Goal: Task Accomplishment & Management: Manage account settings

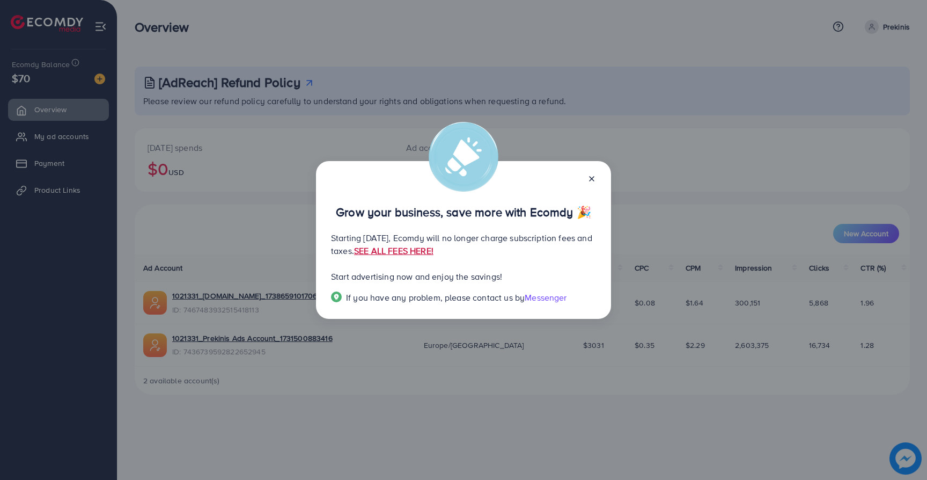
click at [433, 248] on link "SEE ALL FEES HERE!" at bounding box center [393, 251] width 79 height 12
click at [592, 178] on line at bounding box center [592, 178] width 4 height 4
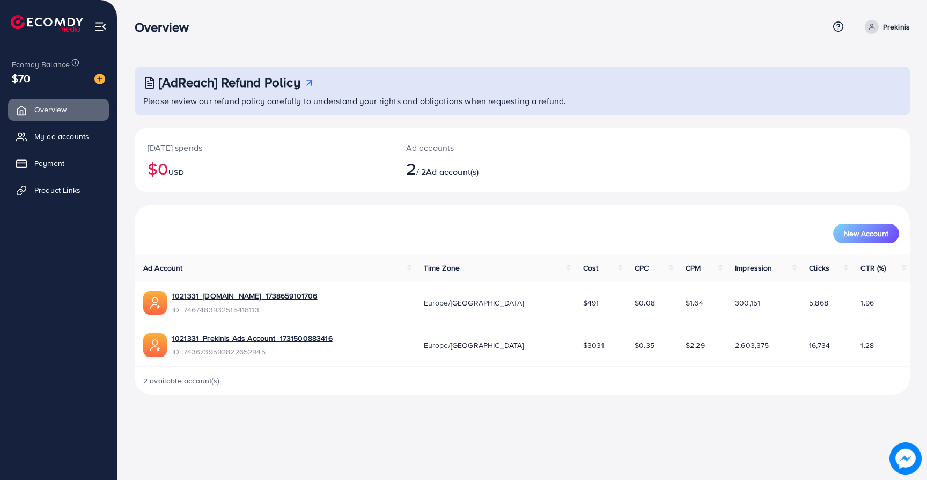
click at [868, 24] on icon at bounding box center [872, 27] width 8 height 8
click at [827, 85] on link "Log out" at bounding box center [858, 88] width 102 height 24
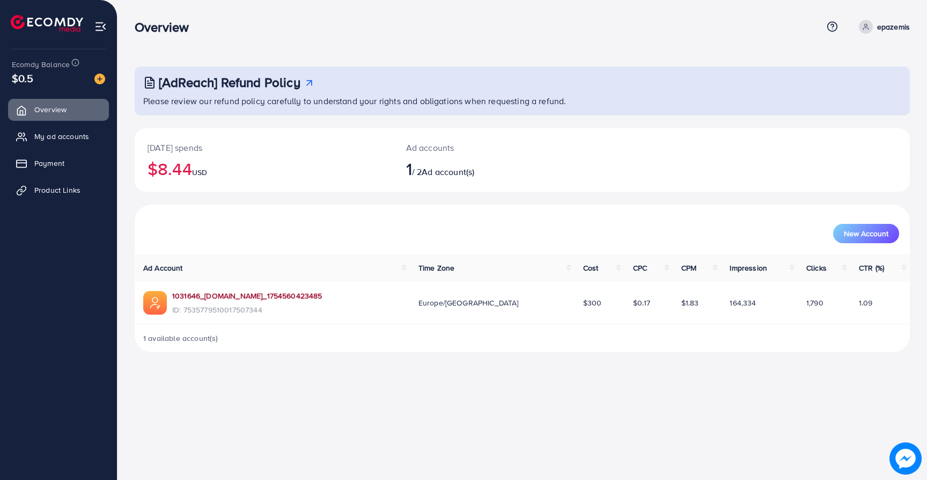
click at [230, 292] on link "1031646_[DOMAIN_NAME]_1754560423485" at bounding box center [247, 295] width 150 height 11
click at [54, 136] on span "My ad accounts" at bounding box center [64, 136] width 55 height 11
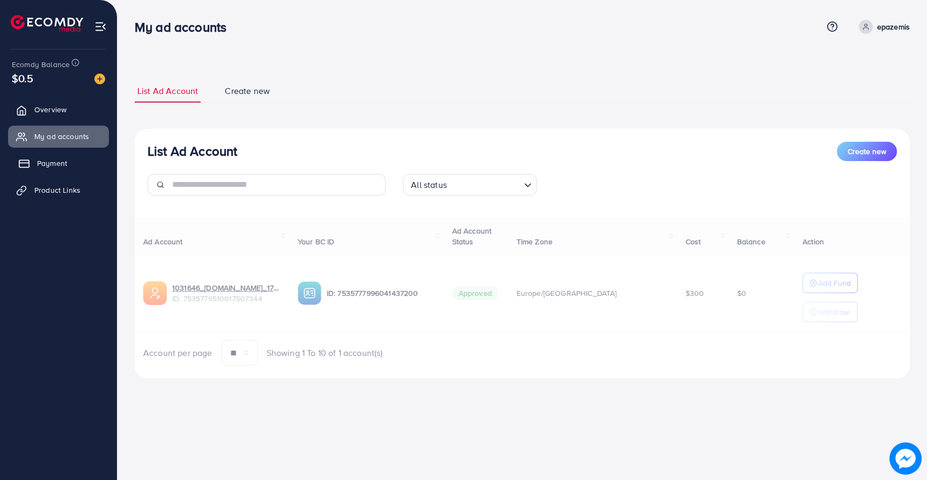
click at [53, 164] on span "Payment" at bounding box center [52, 163] width 30 height 11
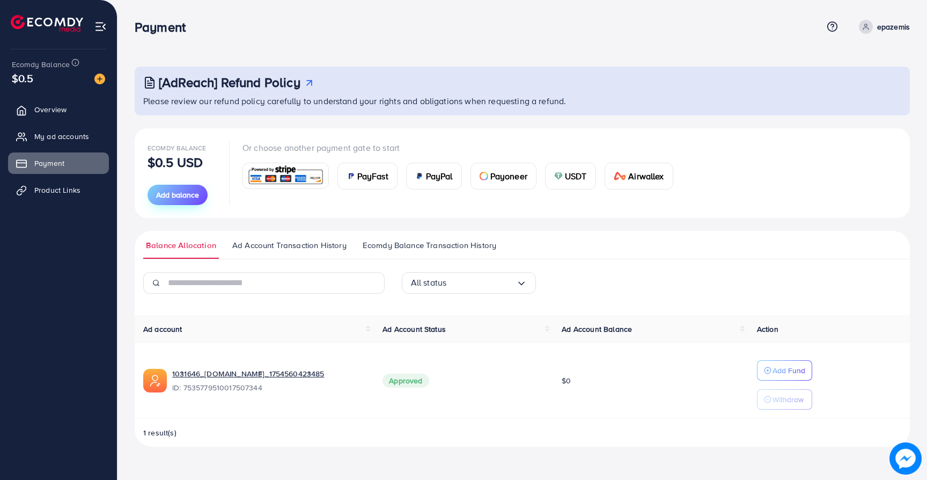
click at [189, 196] on span "Add balance" at bounding box center [177, 194] width 43 height 11
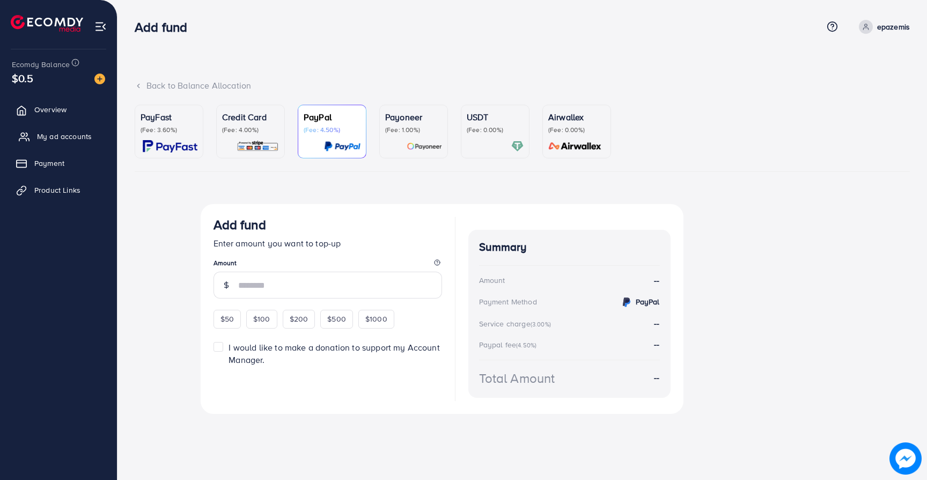
click at [61, 132] on span "My ad accounts" at bounding box center [64, 136] width 55 height 11
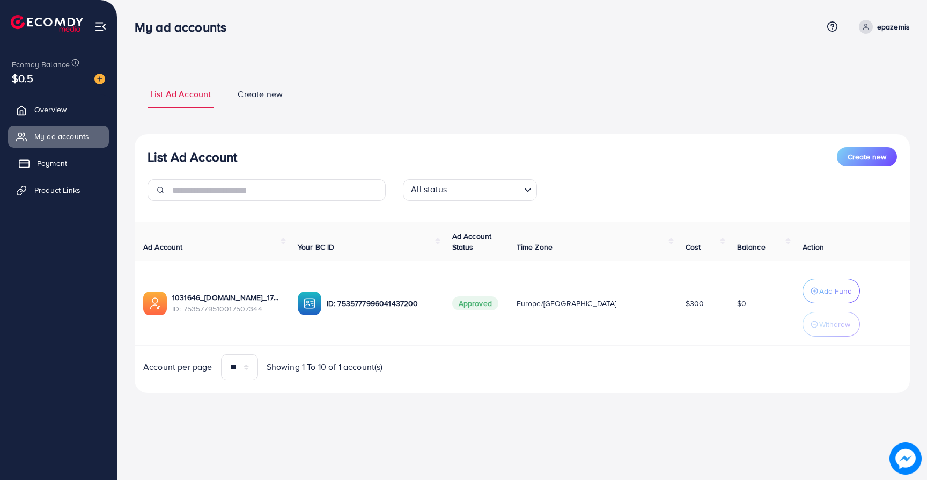
click at [49, 167] on span "Payment" at bounding box center [52, 163] width 30 height 11
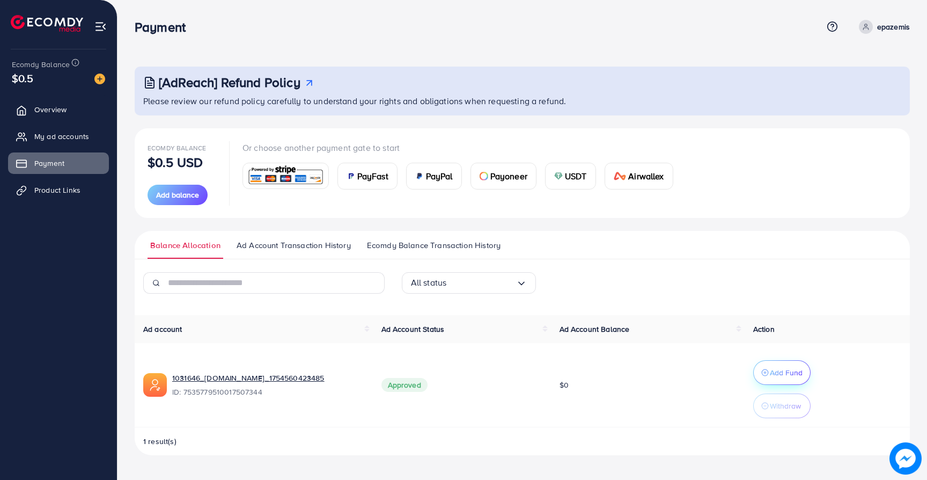
click at [784, 367] on p "Add Fund" at bounding box center [786, 372] width 33 height 13
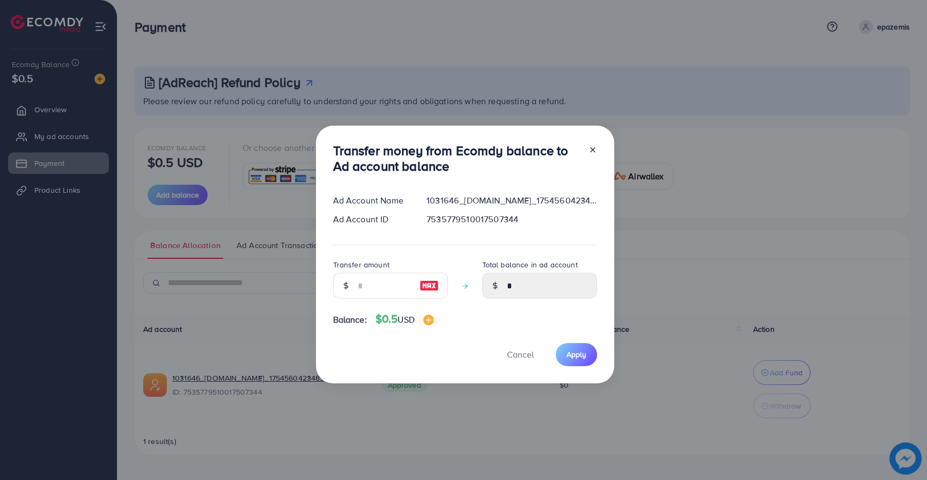
click at [589, 145] on div at bounding box center [588, 160] width 17 height 35
click at [585, 146] on div at bounding box center [588, 160] width 17 height 35
click at [588, 146] on icon at bounding box center [592, 149] width 9 height 9
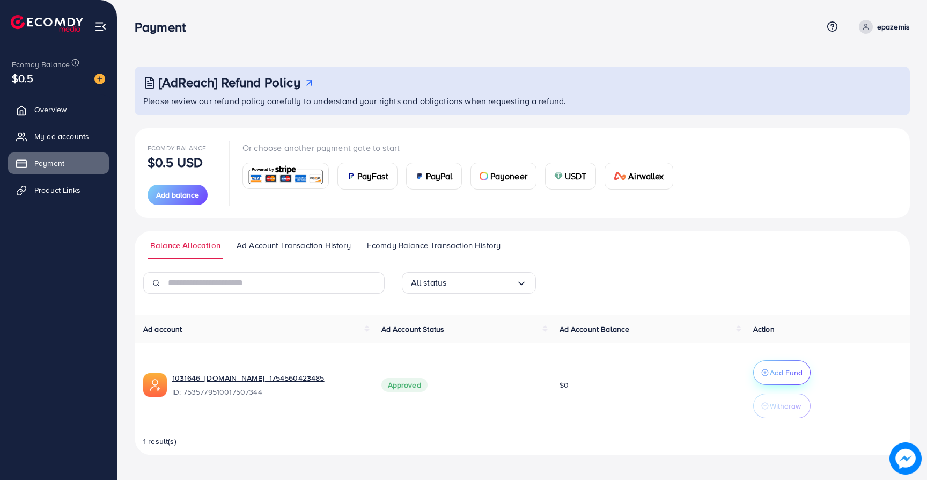
click at [774, 361] on button "Add Fund" at bounding box center [781, 372] width 57 height 25
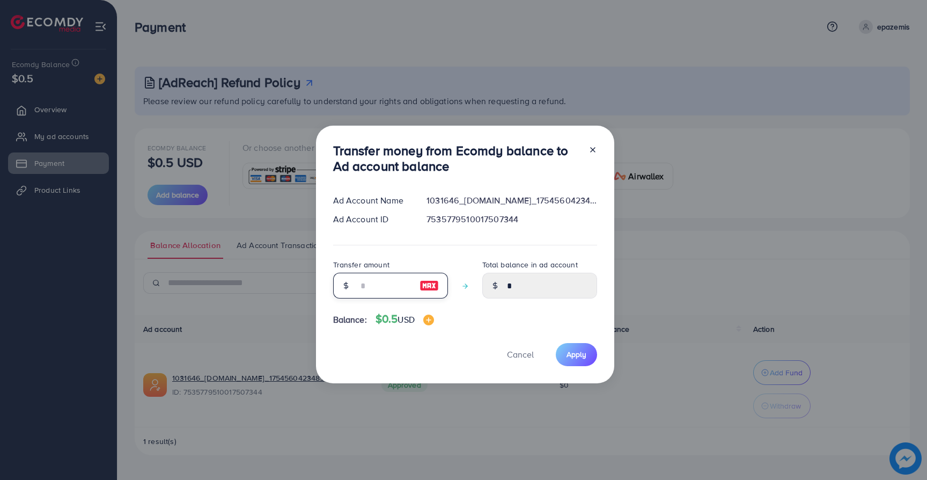
click at [406, 290] on input "number" at bounding box center [385, 286] width 54 height 26
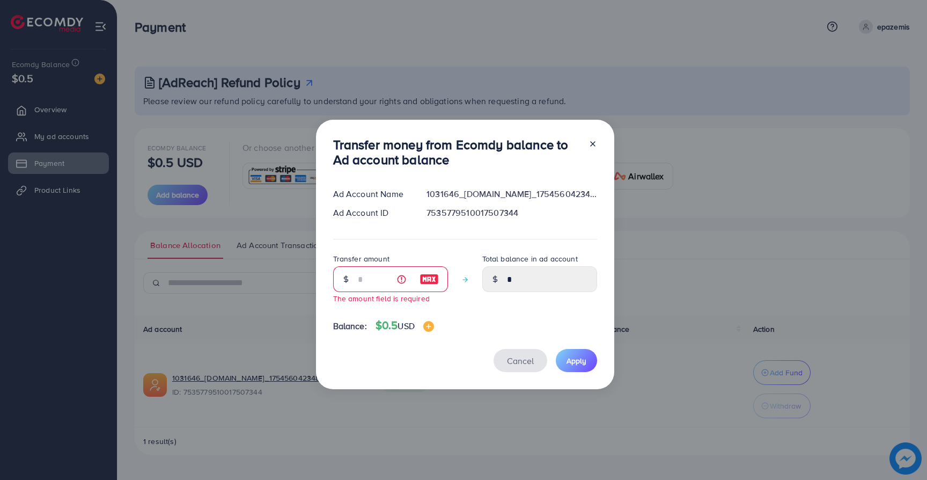
click at [524, 362] on button "Cancel" at bounding box center [521, 360] width 54 height 23
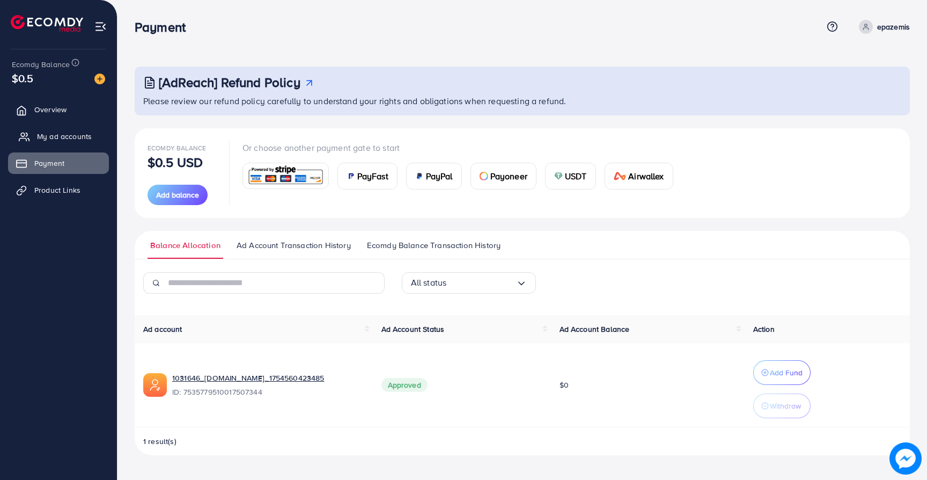
click at [53, 138] on span "My ad accounts" at bounding box center [64, 136] width 55 height 11
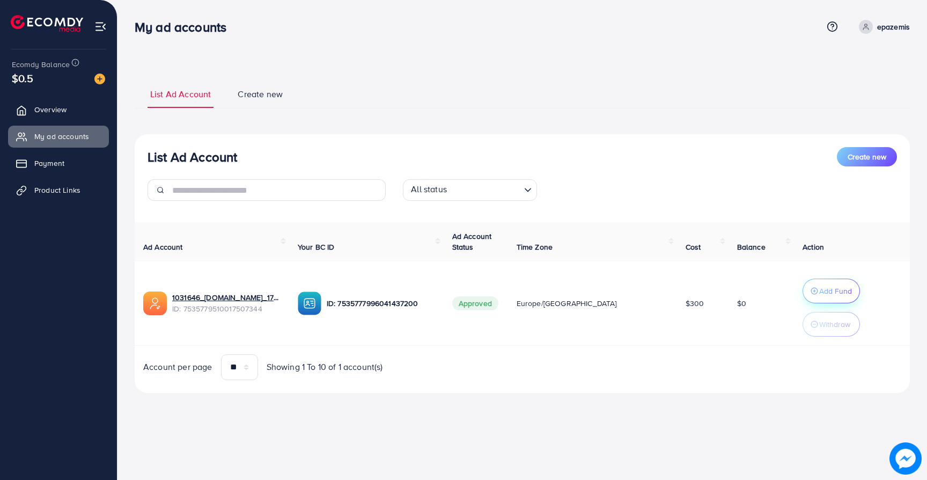
click at [819, 286] on p "Add Fund" at bounding box center [835, 290] width 33 height 13
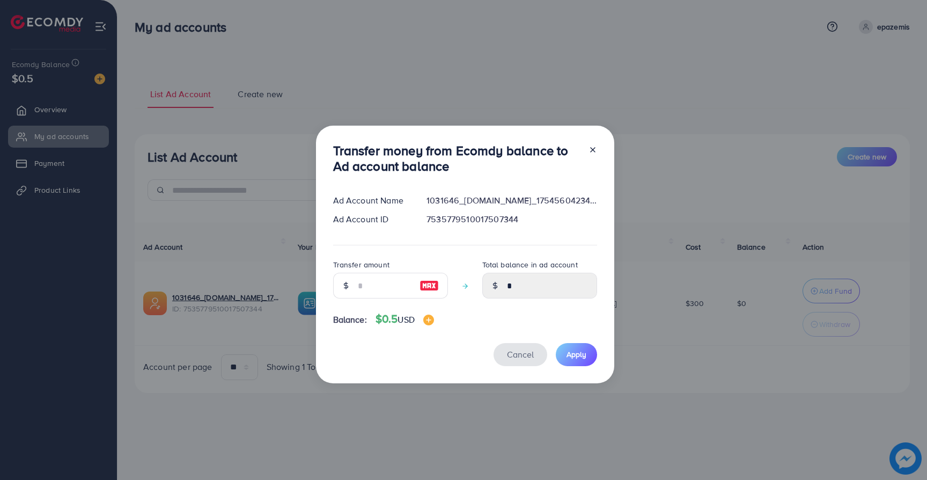
click at [516, 356] on span "Cancel" at bounding box center [520, 354] width 27 height 12
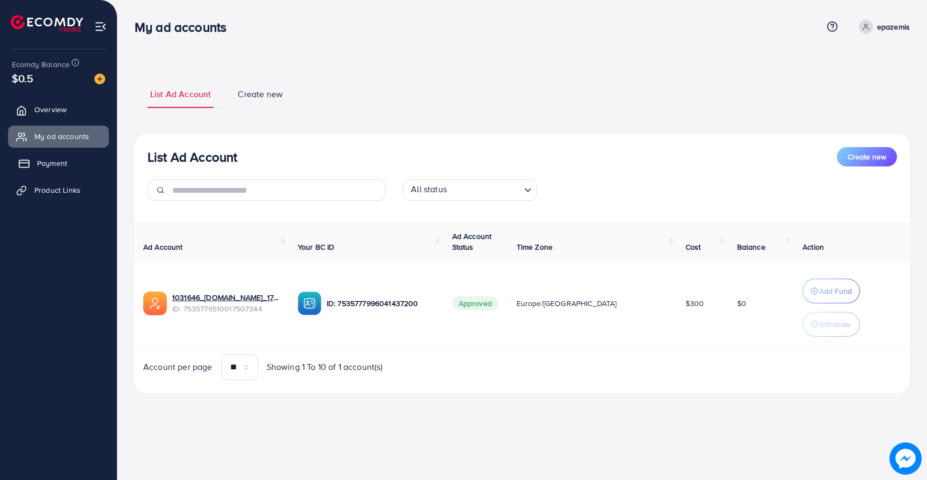
click at [53, 152] on link "Payment" at bounding box center [58, 162] width 101 height 21
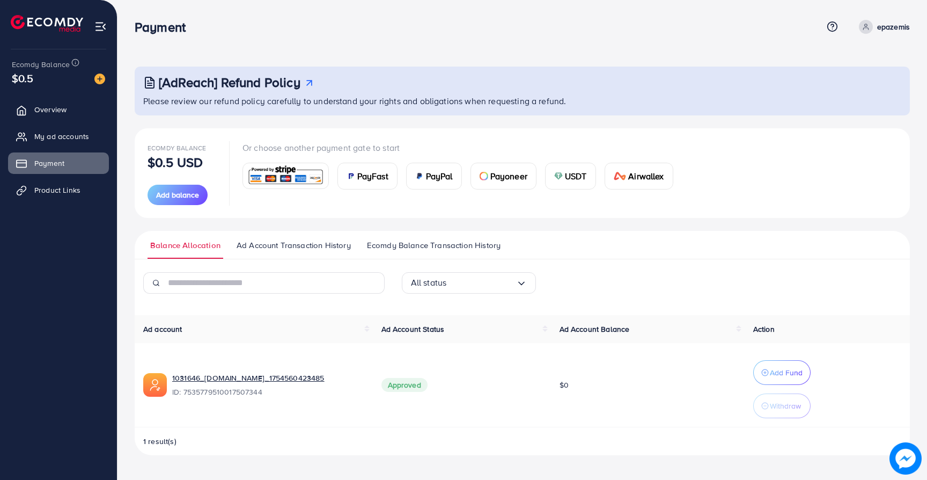
click at [262, 178] on img at bounding box center [285, 175] width 79 height 23
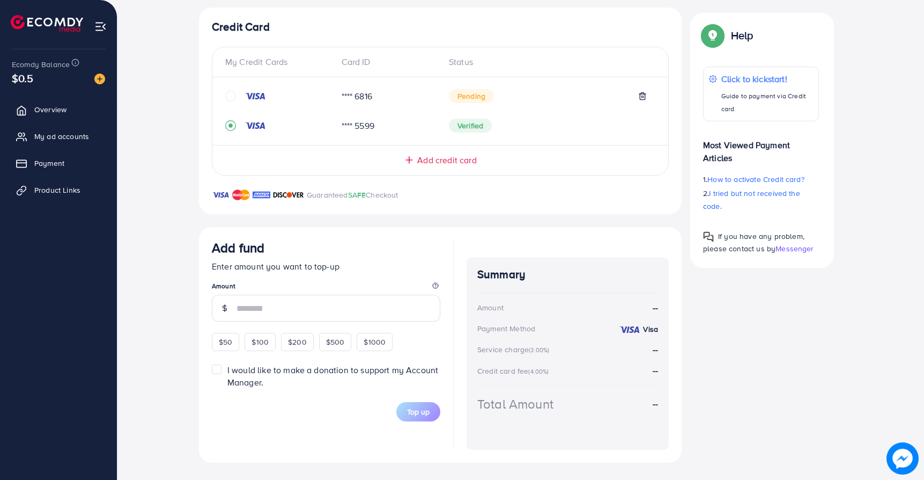
click at [260, 332] on div "Add fund Enter amount you want to top-up Amount $50 $100 $200 $500 $1000" at bounding box center [326, 295] width 229 height 111
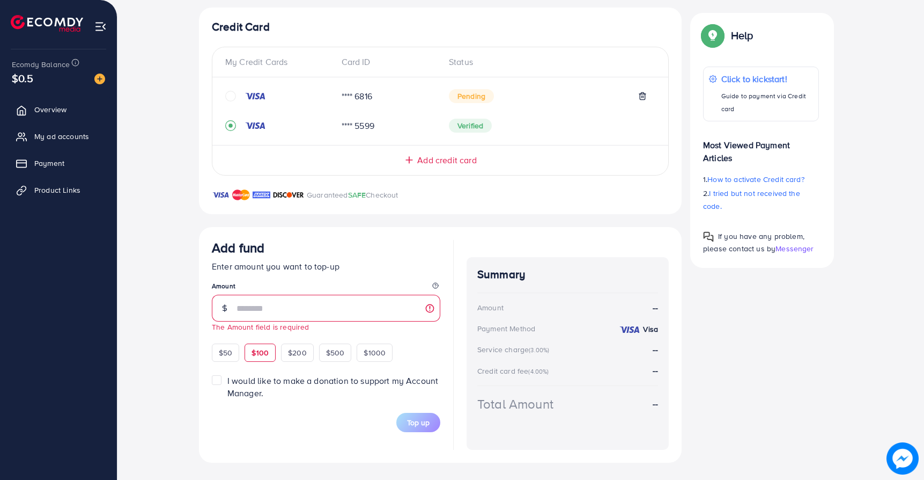
click at [271, 351] on div "$100" at bounding box center [260, 352] width 31 height 18
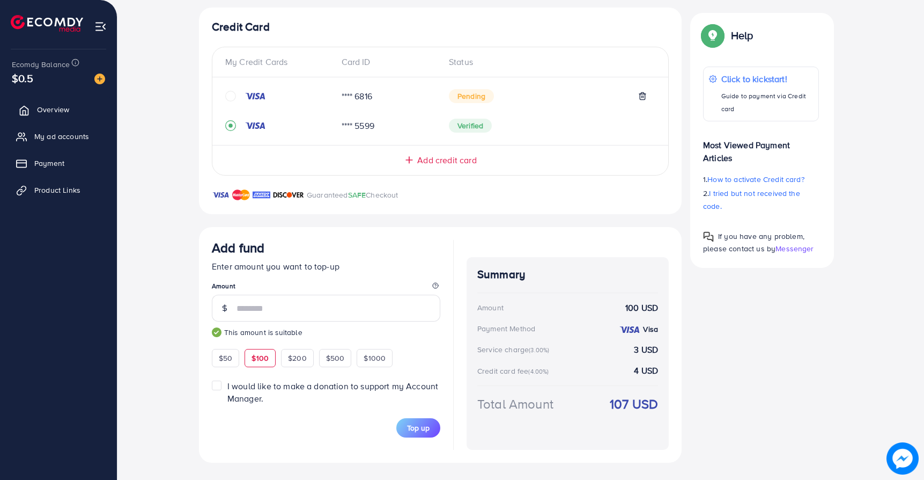
click at [66, 101] on link "Overview" at bounding box center [58, 109] width 101 height 21
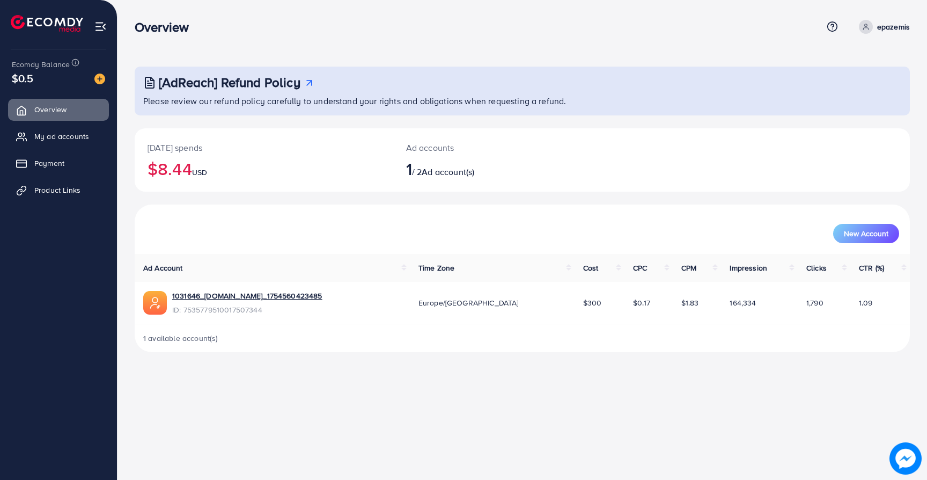
click at [894, 40] on div "Overview Help Center Contact Support Term and policy About Us epazemis Profile …" at bounding box center [522, 26] width 775 height 29
click at [894, 34] on div "Overview Help Center Contact Support Term and policy About Us epazemis Profile …" at bounding box center [522, 26] width 775 height 29
click at [890, 23] on p "epazemis" at bounding box center [893, 26] width 33 height 13
click at [833, 58] on span "Profile" at bounding box center [843, 63] width 25 height 13
select select "*********"
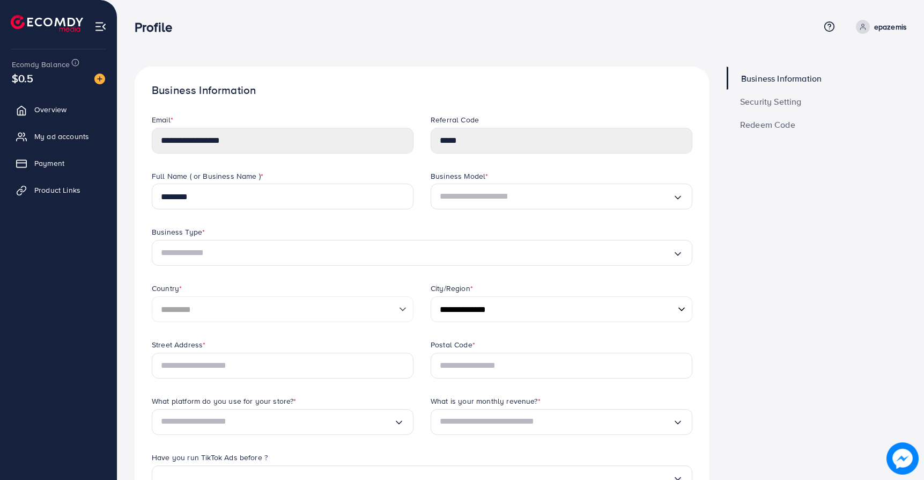
click at [494, 202] on input "Search for option" at bounding box center [556, 196] width 233 height 17
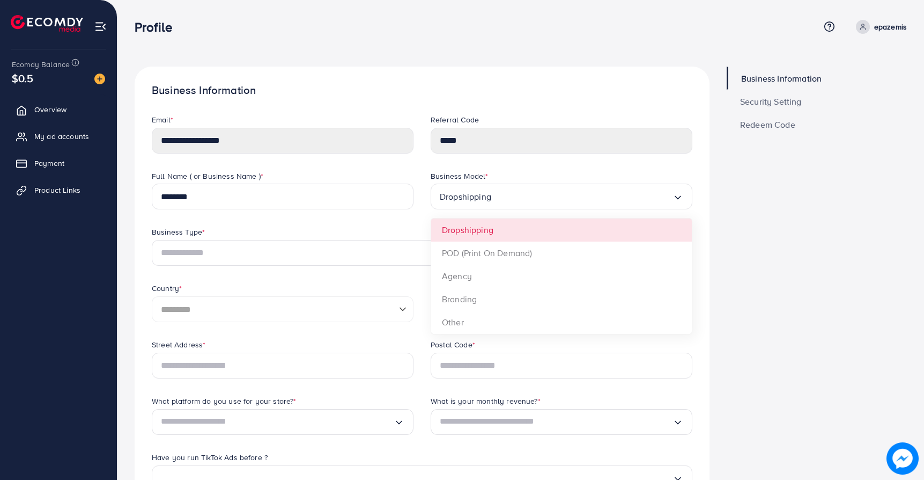
click at [485, 220] on div "Business Model * Dropshipping Loading... Dropshipping POD (Print On Demand) Age…" at bounding box center [561, 199] width 279 height 56
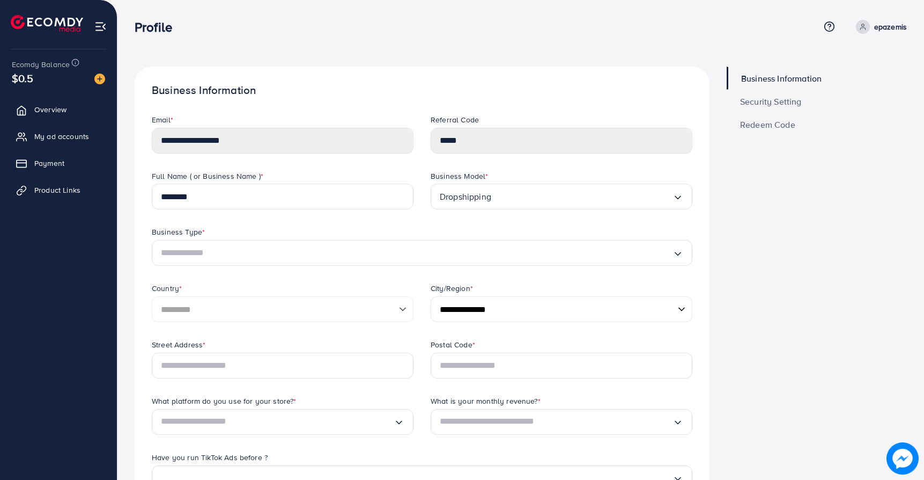
click at [356, 238] on div "Business Type *" at bounding box center [422, 232] width 541 height 13
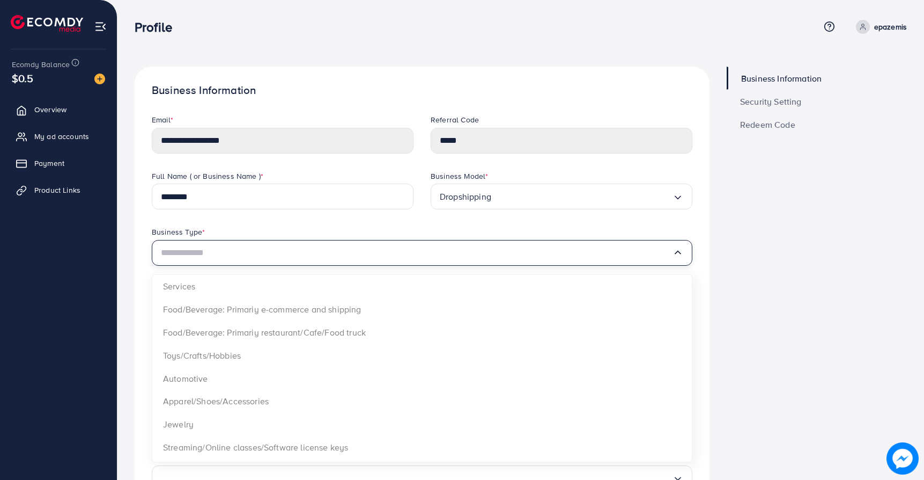
click at [356, 240] on div "Loading..." at bounding box center [422, 253] width 541 height 26
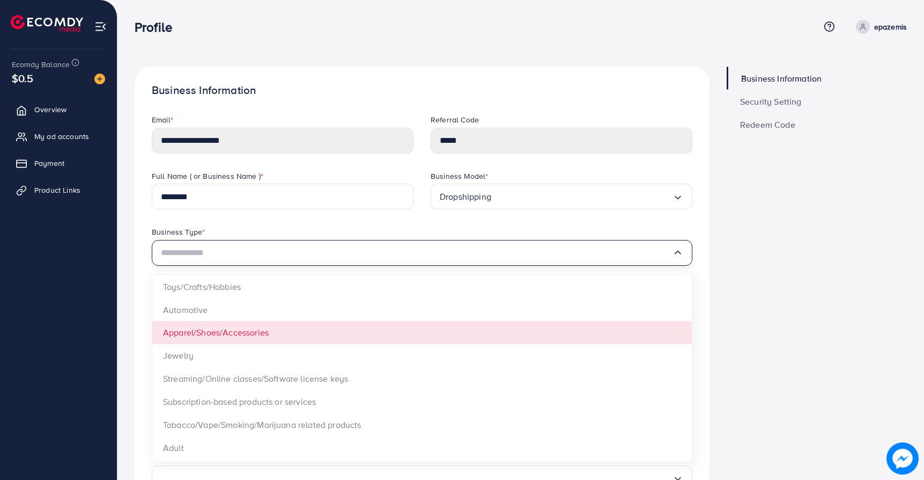
scroll to position [69, 0]
click at [255, 332] on div "Full Name ( or Business Name ) * ******** Business Model * Dropshipping Loading…" at bounding box center [422, 255] width 558 height 169
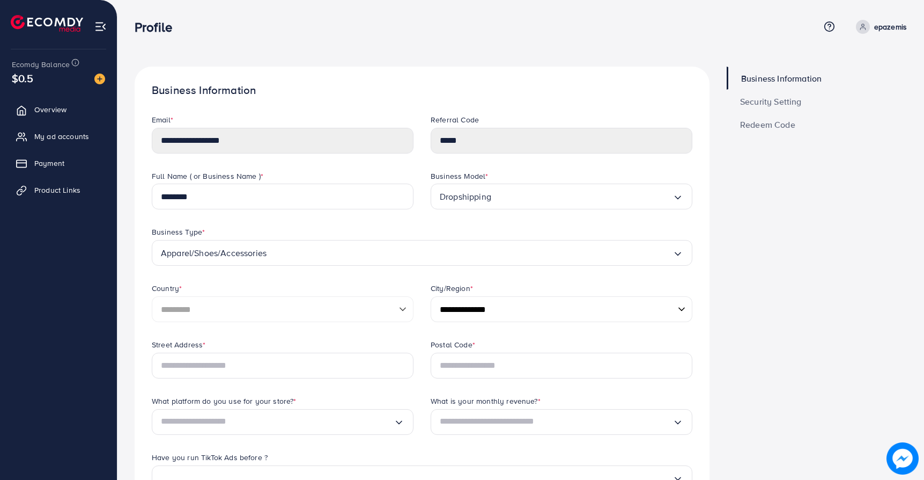
click at [477, 304] on select "**********" at bounding box center [562, 309] width 262 height 26
click at [209, 373] on input "text" at bounding box center [283, 365] width 262 height 26
click at [451, 364] on input "text" at bounding box center [562, 365] width 262 height 26
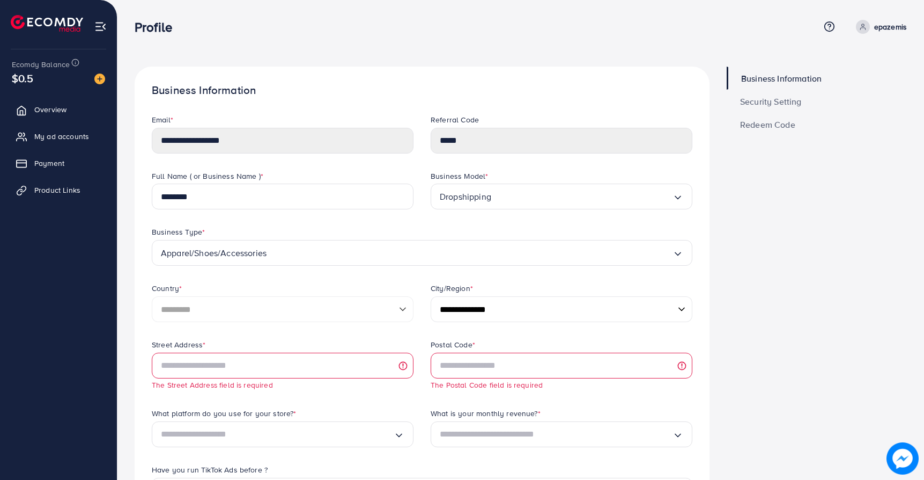
click at [423, 384] on div "Postal Code * The Postal Code field is required" at bounding box center [561, 373] width 279 height 69
click at [379, 431] on input "Search for option" at bounding box center [277, 433] width 233 height 17
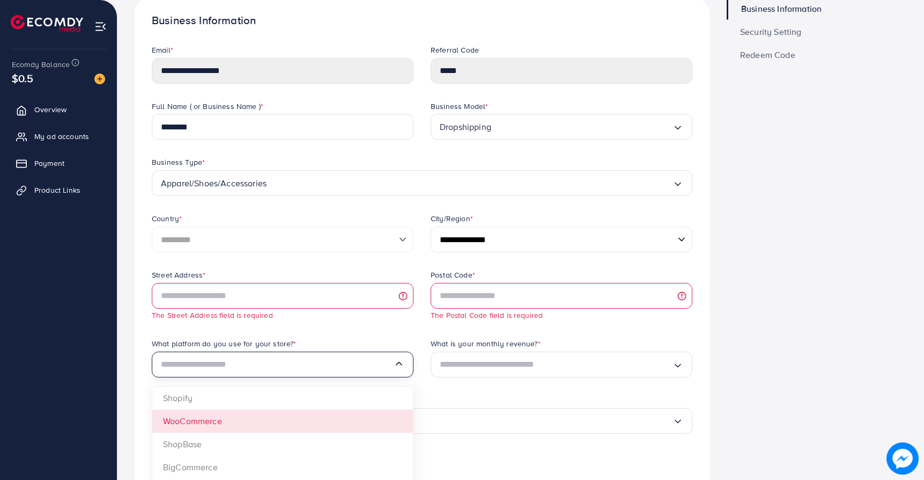
scroll to position [79, 0]
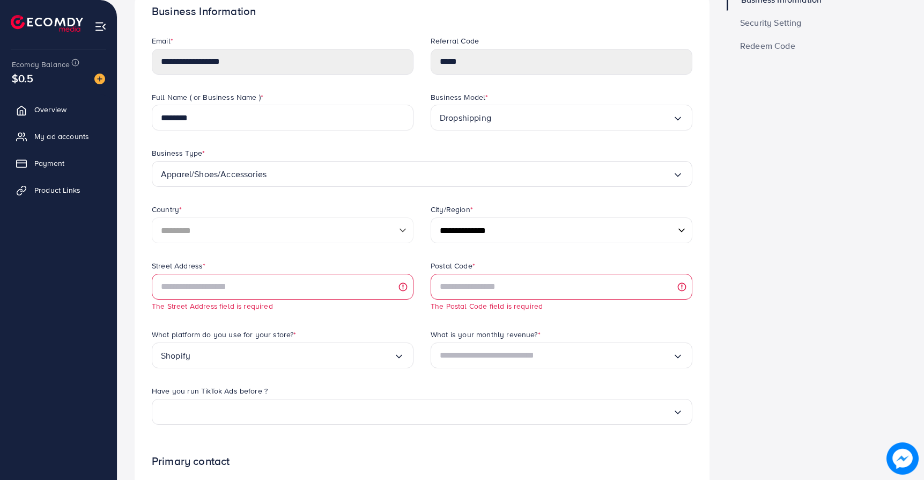
click at [324, 378] on div "What platform do you use for your store? * Shopify Loading... Shopify WooCommer…" at bounding box center [282, 357] width 279 height 56
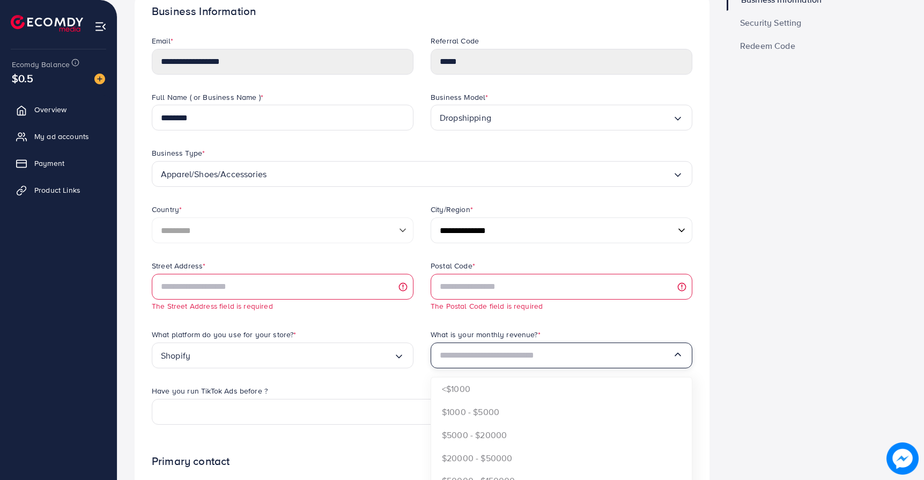
click at [467, 356] on input "Search for option" at bounding box center [556, 355] width 233 height 17
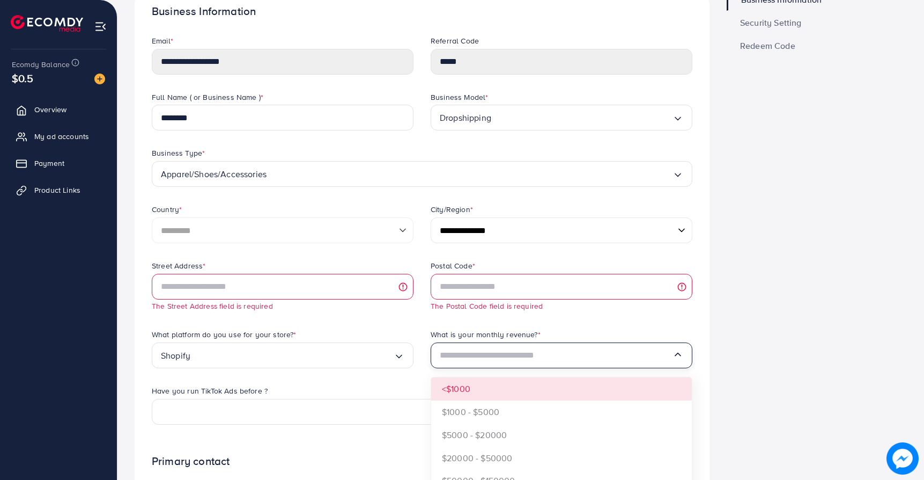
click at [466, 392] on div "Street Address * The Street Address field is required Postal Code * The Postal …" at bounding box center [422, 350] width 558 height 181
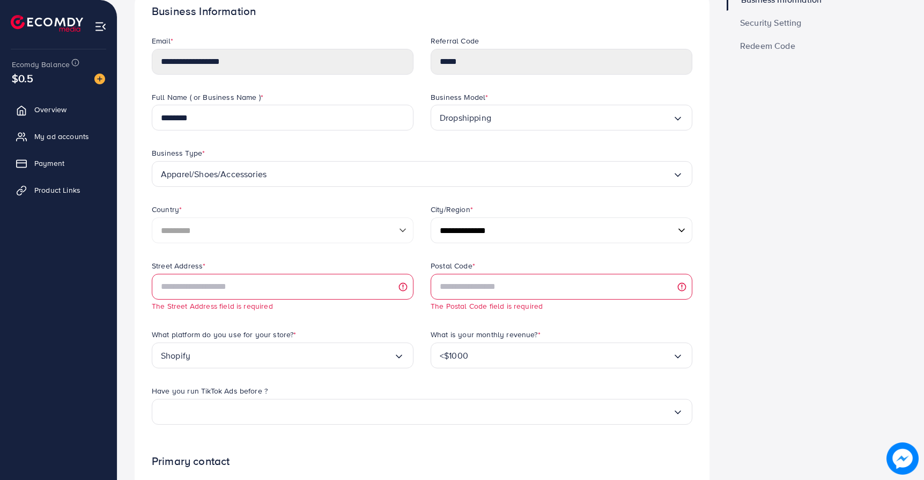
click at [394, 411] on input "Search for option" at bounding box center [417, 411] width 512 height 17
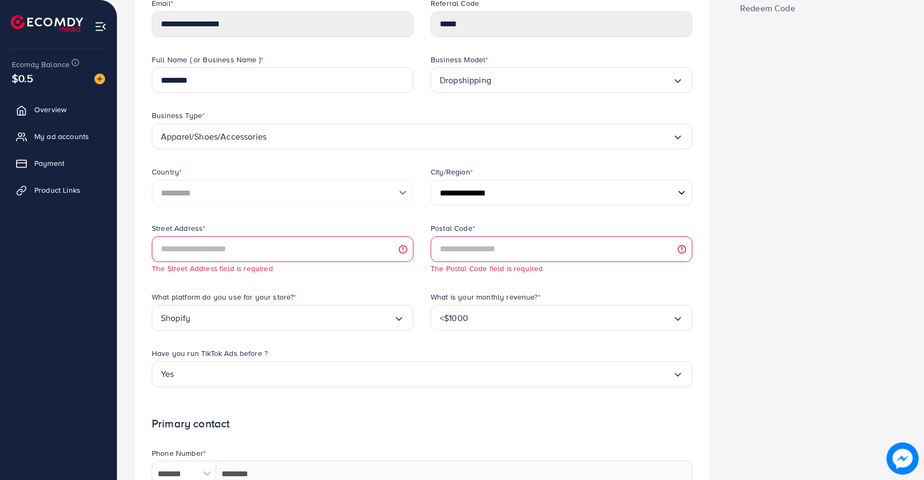
scroll to position [78, 0]
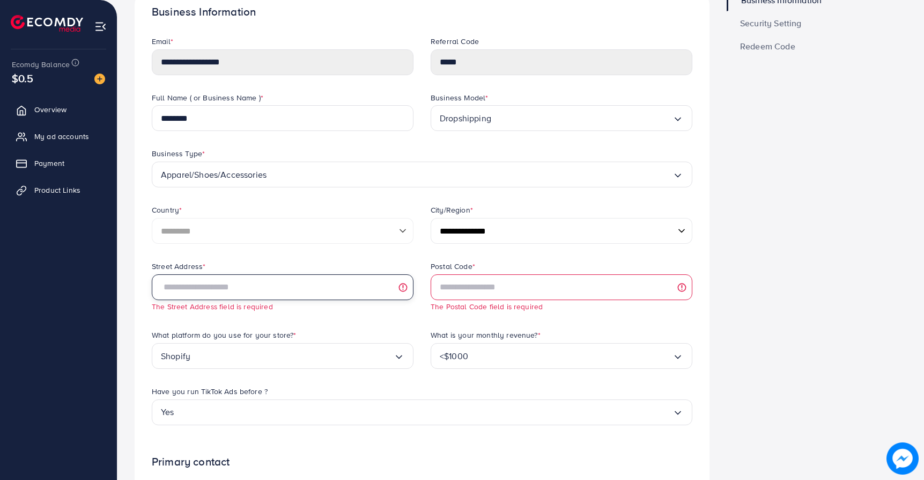
click at [293, 296] on input "text" at bounding box center [283, 287] width 262 height 26
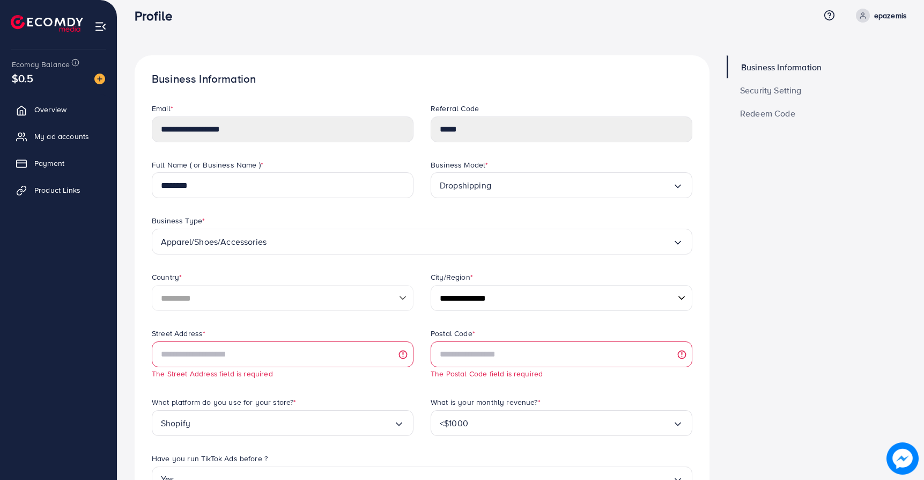
scroll to position [0, 0]
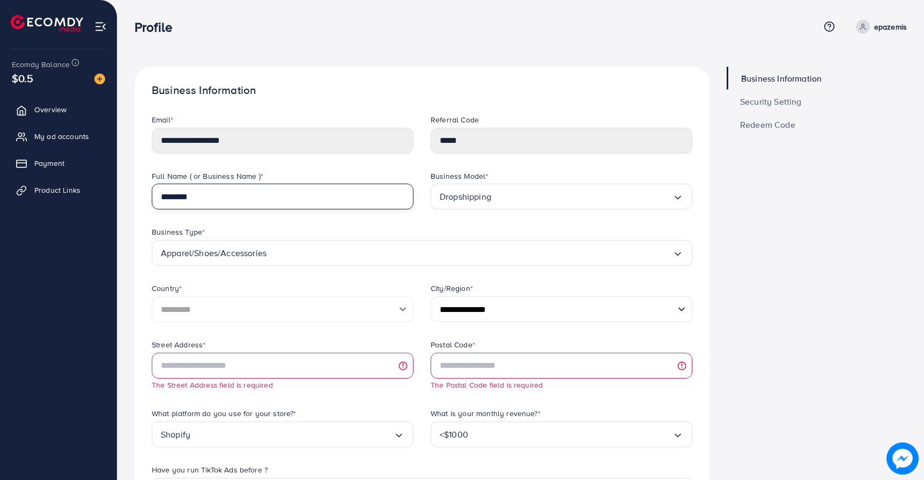
click at [308, 192] on input "********" at bounding box center [283, 196] width 262 height 26
type input "**********"
click at [465, 314] on select "**********" at bounding box center [562, 309] width 262 height 26
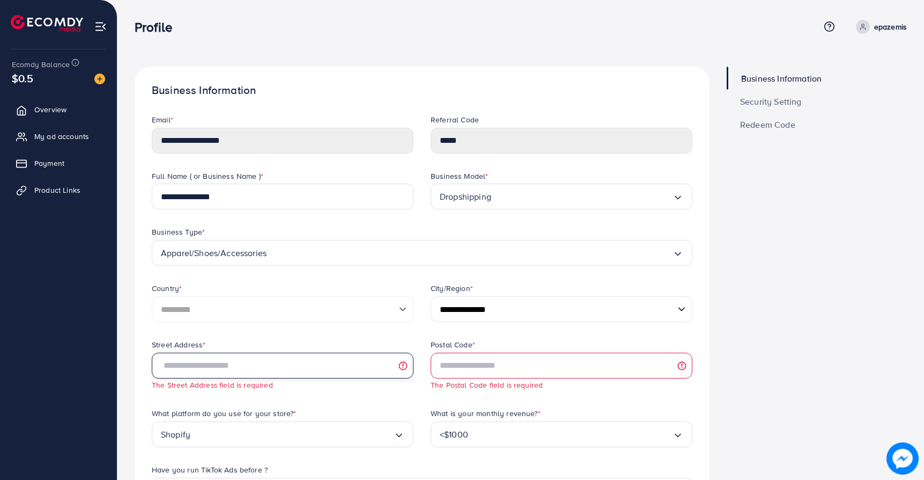
click at [367, 360] on input "text" at bounding box center [283, 365] width 262 height 26
click at [475, 364] on input "text" at bounding box center [562, 365] width 262 height 26
type input "*******"
type input "**********"
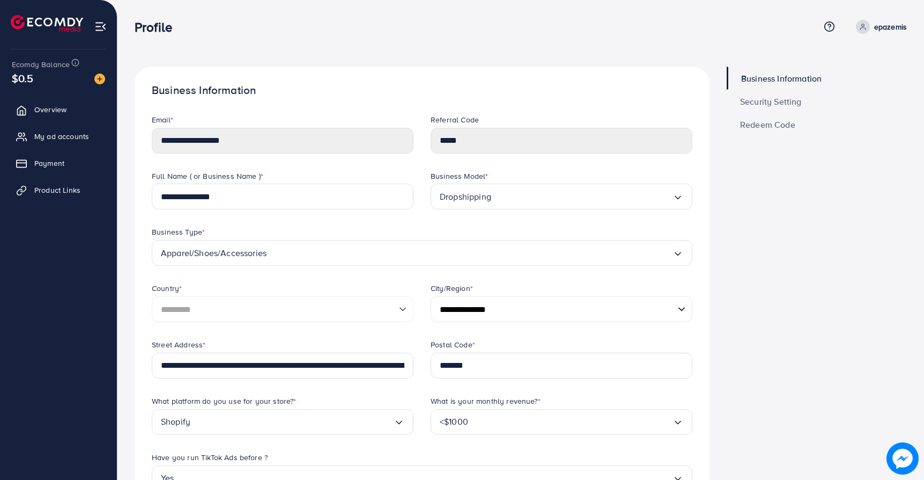
click at [458, 317] on select "**********" at bounding box center [562, 309] width 262 height 26
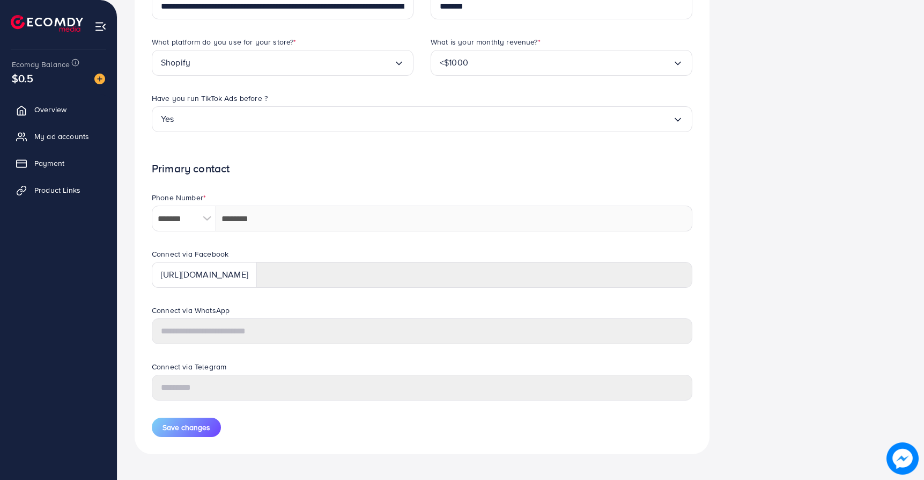
scroll to position [367, 0]
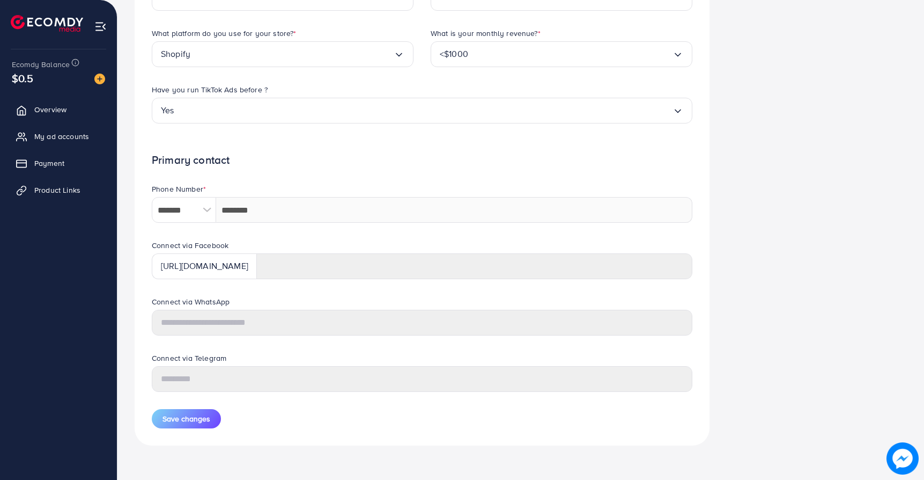
click at [157, 436] on div "**********" at bounding box center [422, 72] width 575 height 746
click at [174, 419] on span "Save changes" at bounding box center [187, 418] width 48 height 11
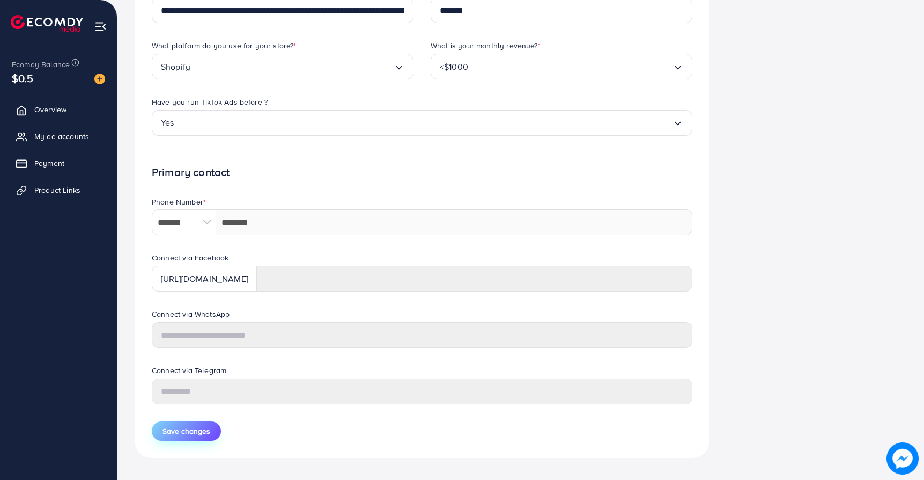
scroll to position [380, 0]
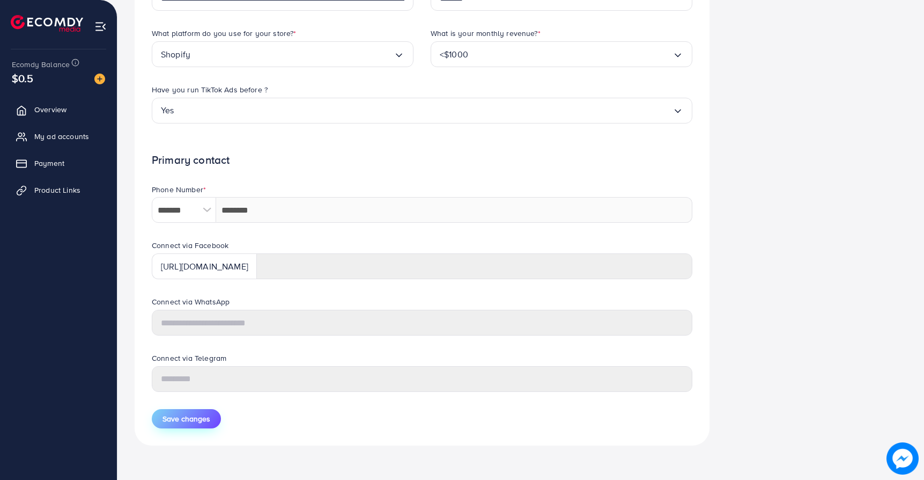
click at [174, 419] on span "Save changes" at bounding box center [187, 418] width 48 height 11
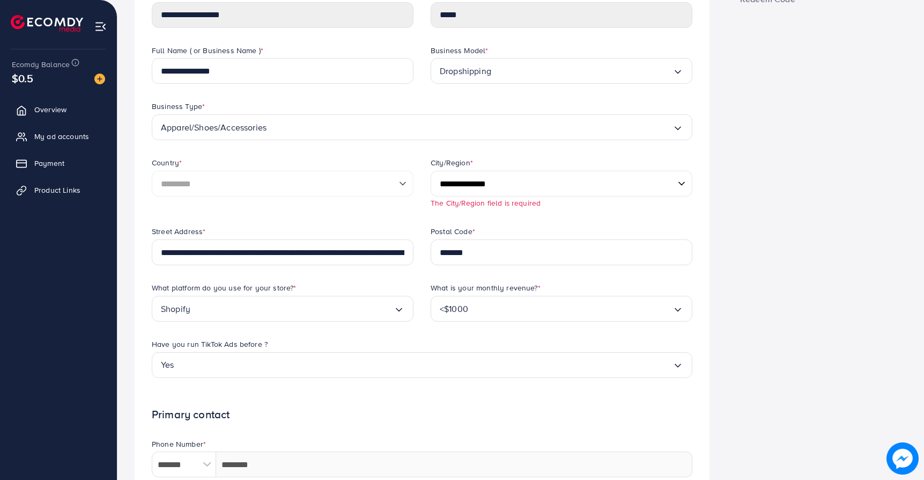
scroll to position [116, 0]
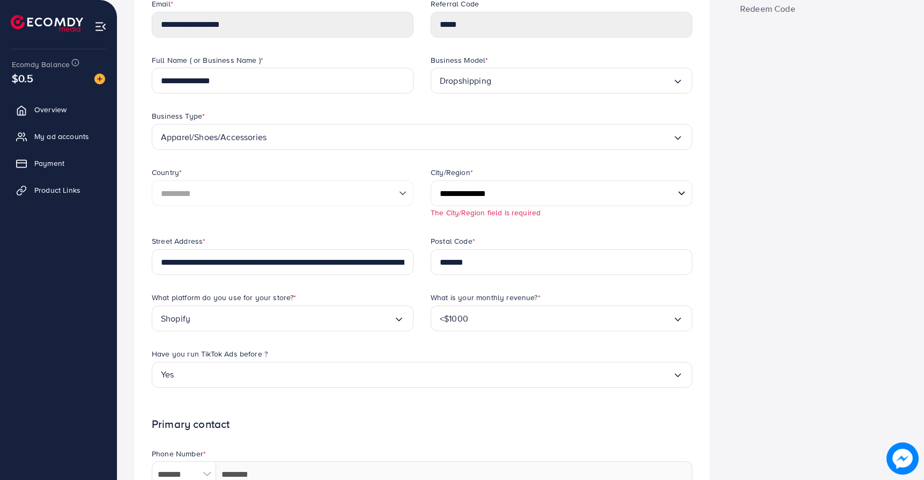
click at [444, 188] on select "**********" at bounding box center [562, 193] width 262 height 26
click at [431, 180] on select "**********" at bounding box center [562, 193] width 262 height 26
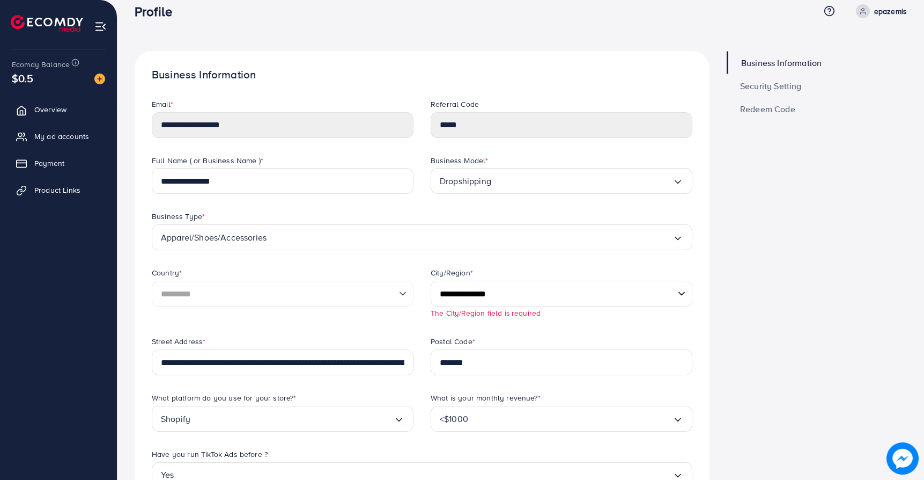
scroll to position [0, 0]
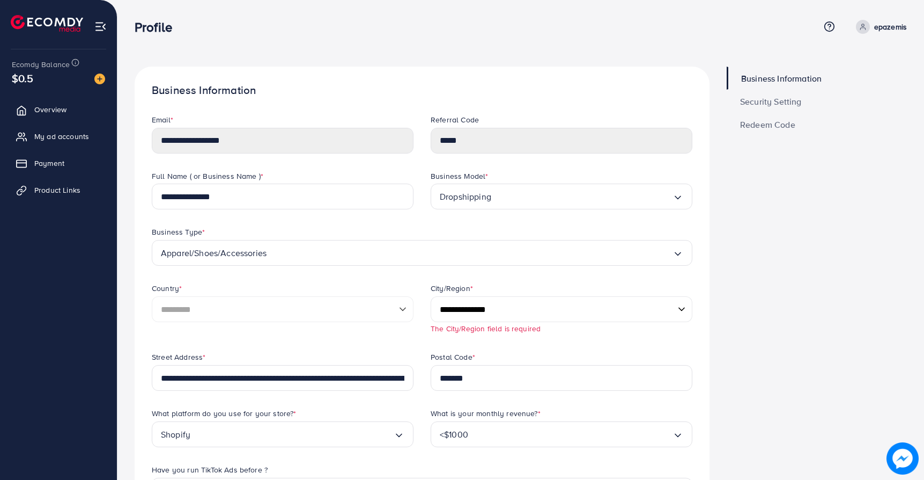
click at [473, 308] on select "**********" at bounding box center [562, 309] width 262 height 26
select select "********"
click at [431, 296] on select "**********" at bounding box center [562, 309] width 262 height 26
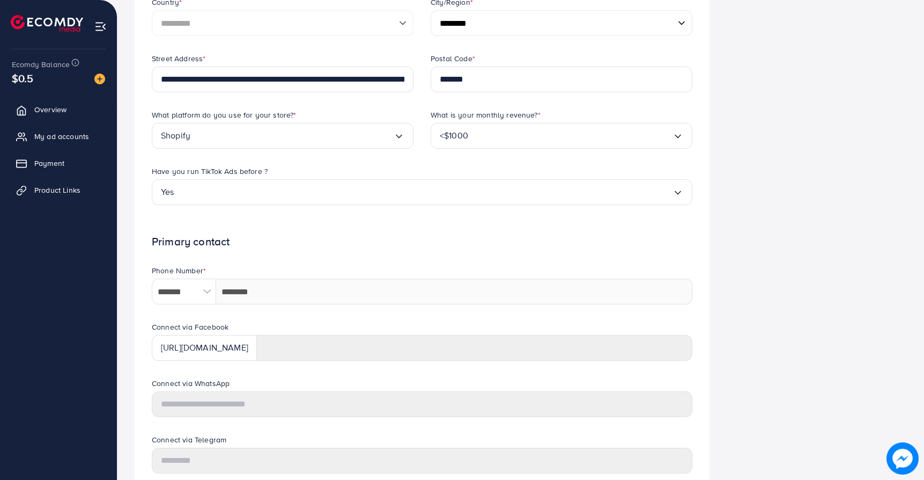
scroll to position [367, 0]
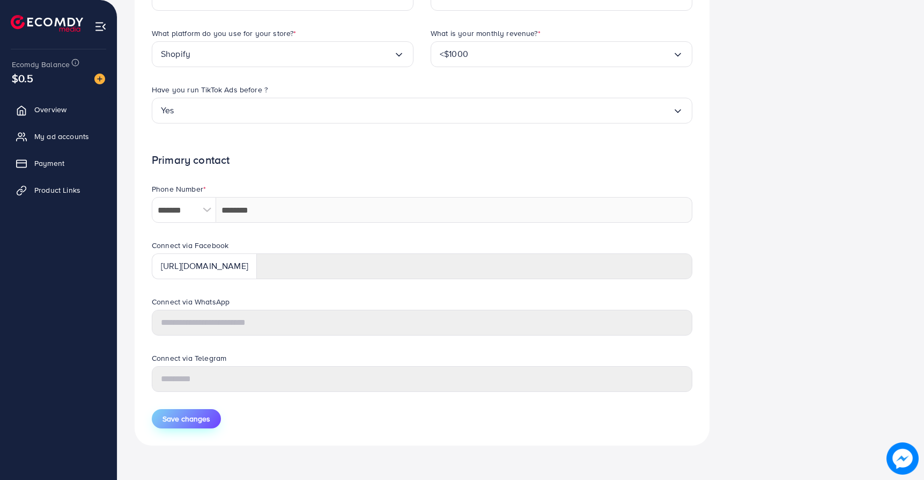
click at [202, 422] on span "Save changes" at bounding box center [187, 418] width 48 height 11
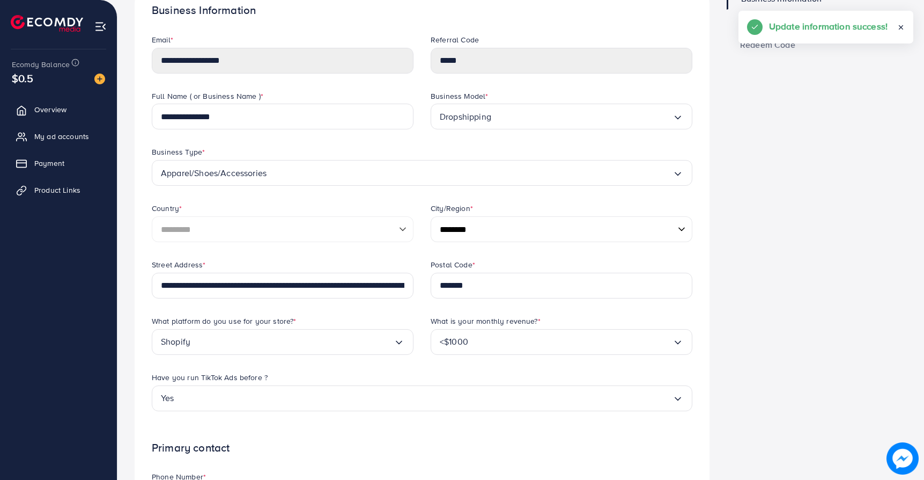
scroll to position [0, 0]
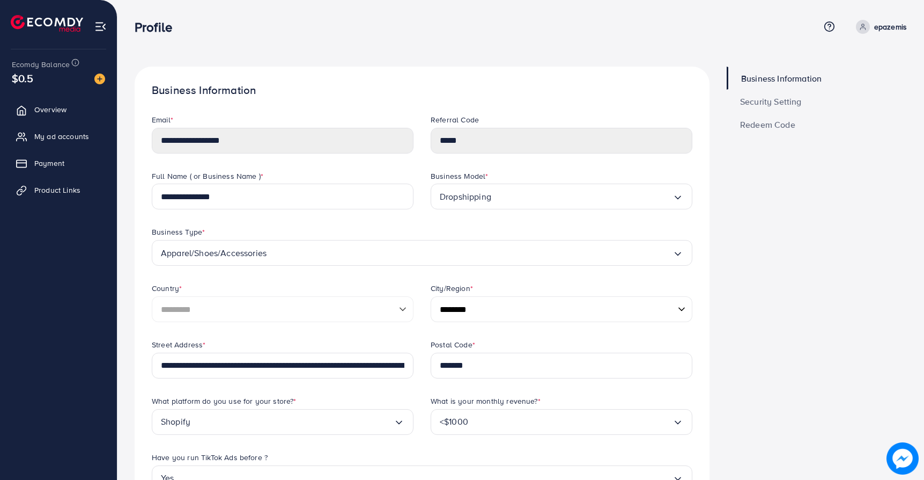
click at [772, 104] on span "Security Setting" at bounding box center [771, 101] width 62 height 9
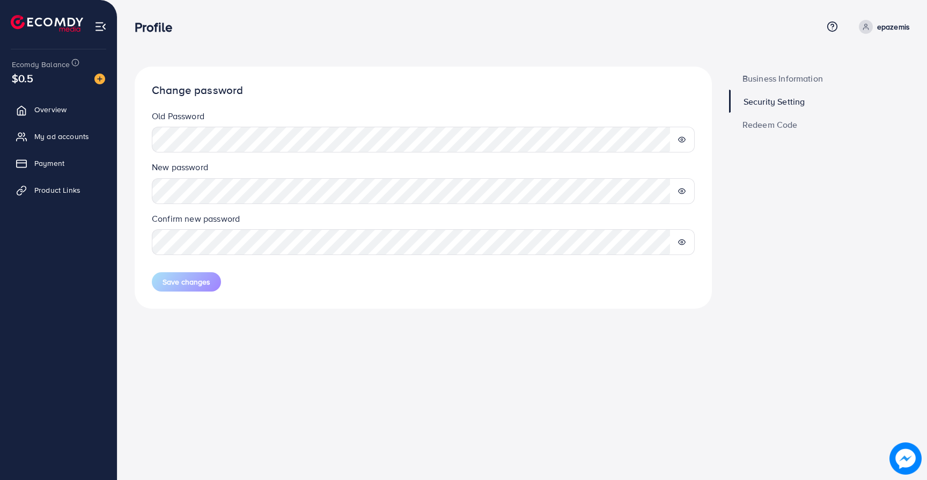
click at [763, 127] on span "Redeem Code" at bounding box center [769, 124] width 55 height 9
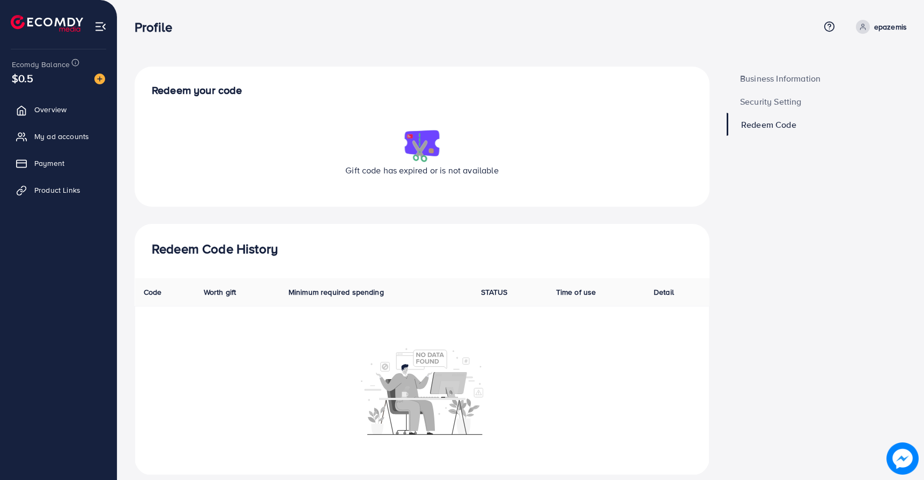
click at [882, 30] on p "epazemis" at bounding box center [890, 26] width 33 height 13
click at [839, 61] on span "Profile" at bounding box center [840, 63] width 25 height 13
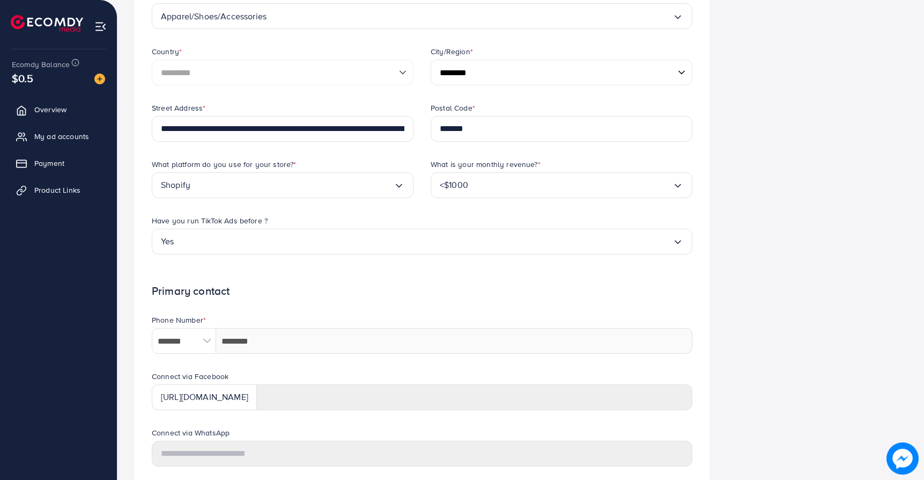
scroll to position [367, 0]
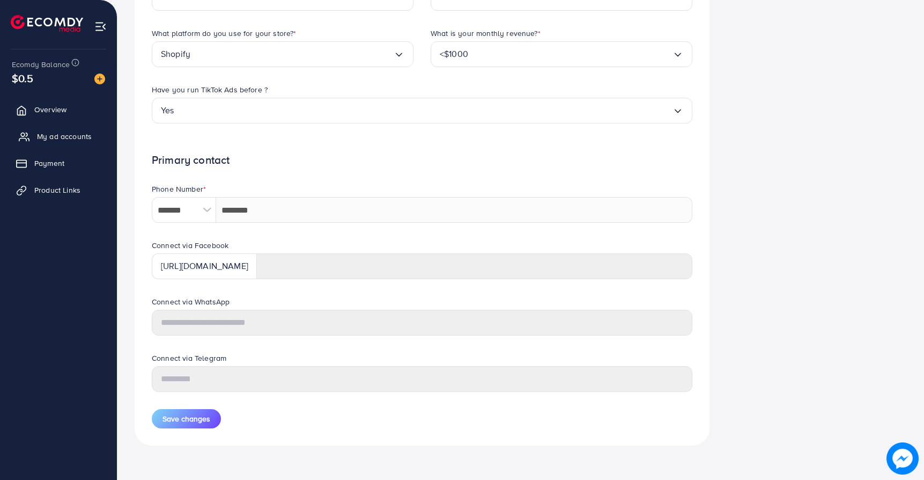
click at [54, 131] on span "My ad accounts" at bounding box center [64, 136] width 55 height 11
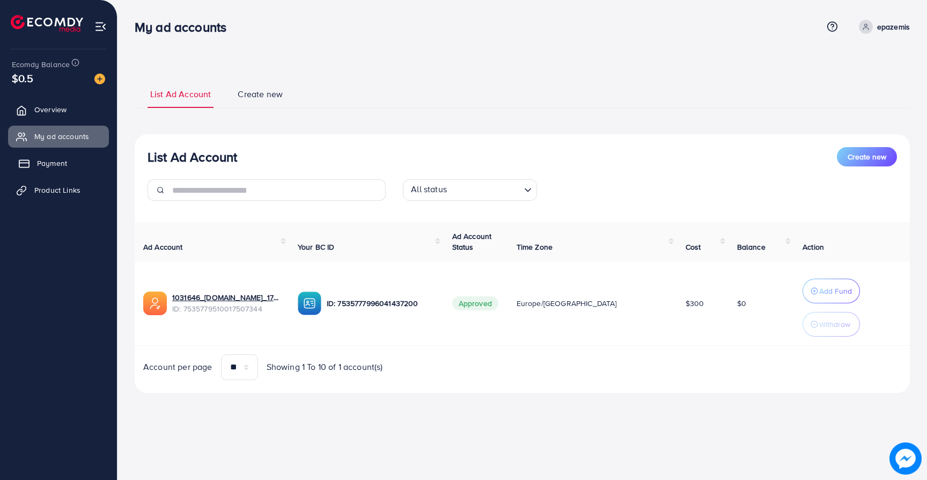
click at [57, 161] on span "Payment" at bounding box center [52, 163] width 30 height 11
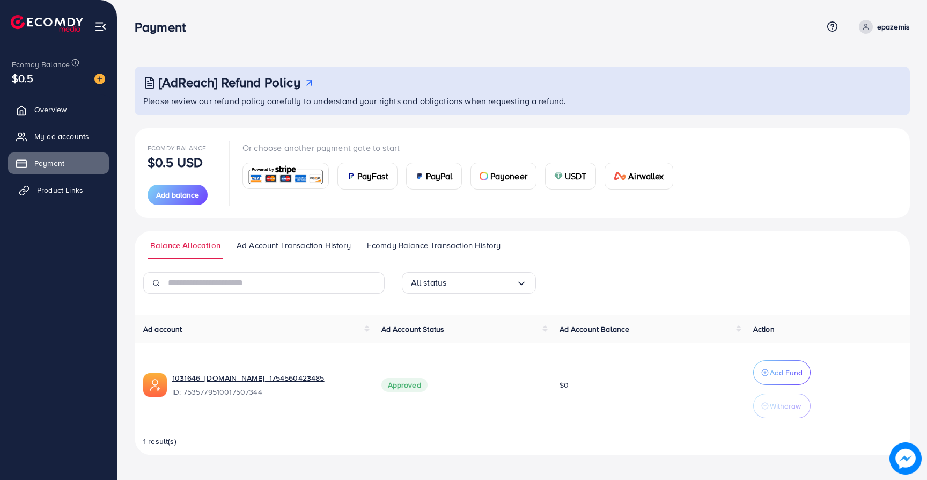
click at [60, 184] on link "Product Links" at bounding box center [58, 189] width 101 height 21
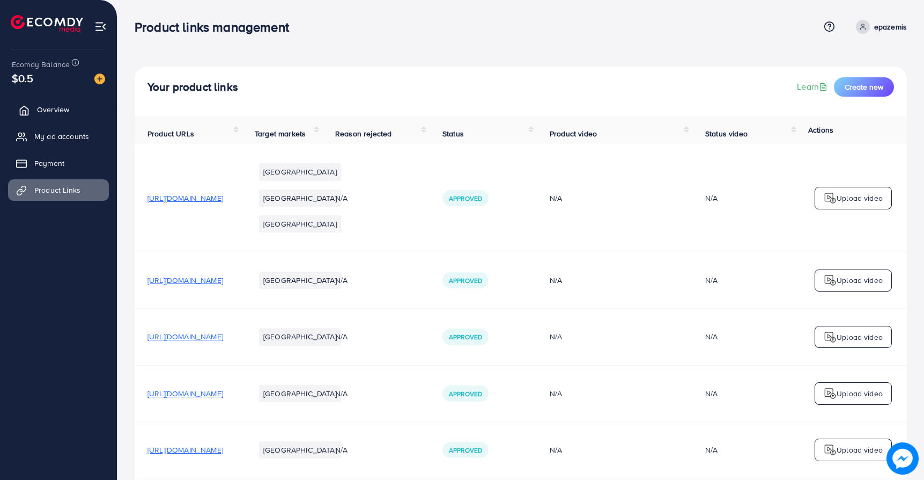
click at [41, 106] on span "Overview" at bounding box center [53, 109] width 32 height 11
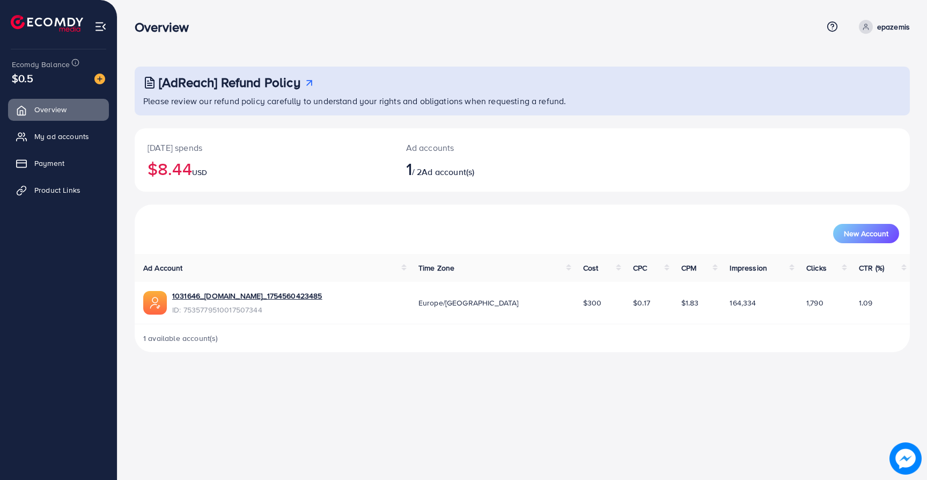
click at [445, 181] on div "Ad accounts 1 / 2 Ad account(s)" at bounding box center [490, 159] width 194 height 63
drag, startPoint x: 374, startPoint y: 310, endPoint x: 182, endPoint y: 290, distance: 193.1
click at [182, 290] on td "1031646_[DOMAIN_NAME]_1754560423485 ID: 7535779510017507344" at bounding box center [272, 303] width 275 height 42
click at [350, 292] on div "1031646_[DOMAIN_NAME]_1754560423485 ID: 7535779510017507344" at bounding box center [272, 302] width 258 height 25
drag, startPoint x: 334, startPoint y: 319, endPoint x: 172, endPoint y: 297, distance: 163.6
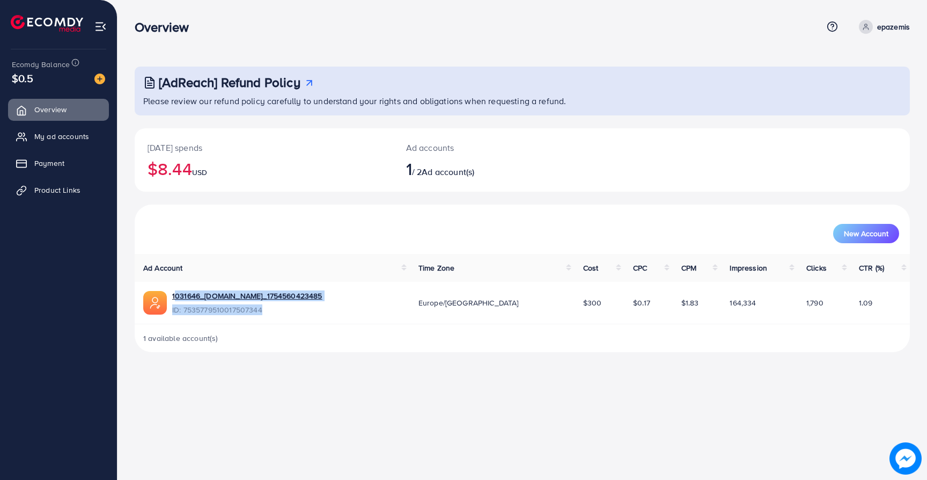
click at [172, 297] on td "1031646_[DOMAIN_NAME]_1754560423485 ID: 7535779510017507344" at bounding box center [272, 303] width 275 height 42
copy div "1031646_[DOMAIN_NAME]_1754560423485 ID: 7535779510017507344"
